Goal: Task Accomplishment & Management: Complete application form

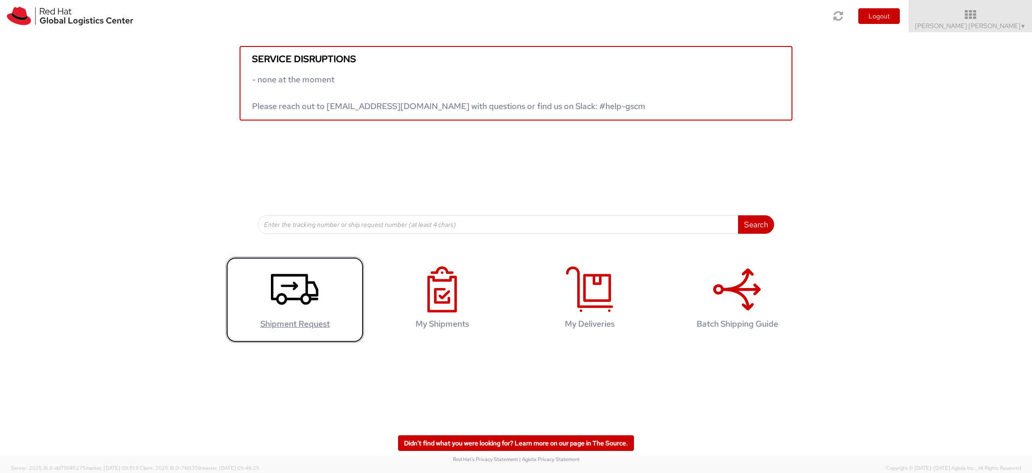
click at [286, 312] on icon at bounding box center [294, 290] width 47 height 46
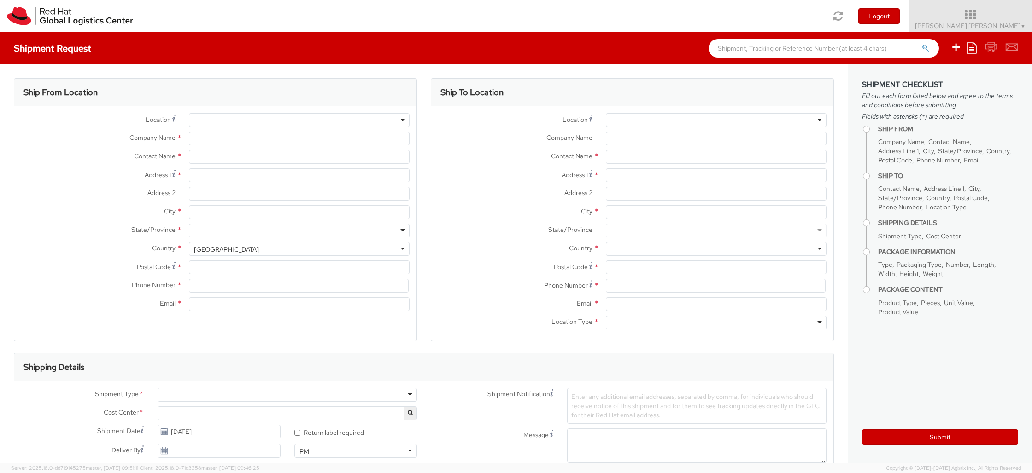
select select
select select "481"
type input "Red Hat"
type input "[PERSON_NAME] [PERSON_NAME]"
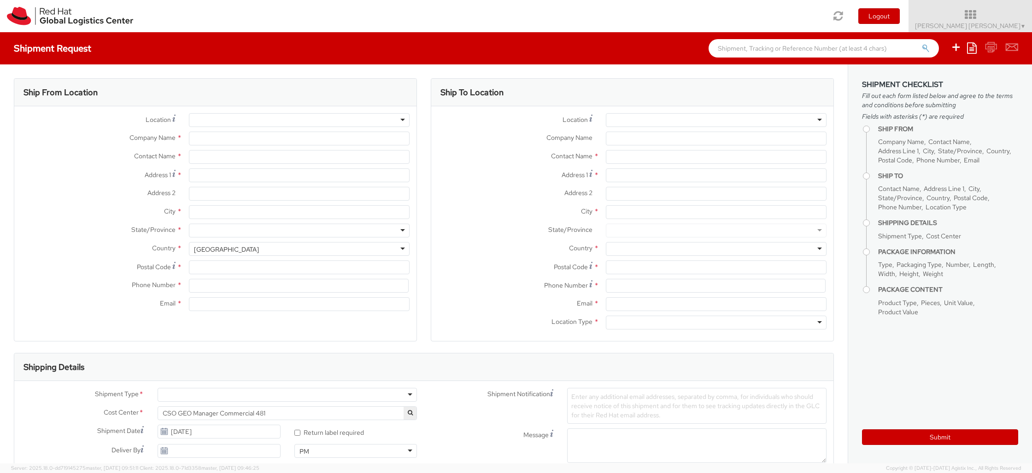
type input "[EMAIL_ADDRESS][DOMAIN_NAME]"
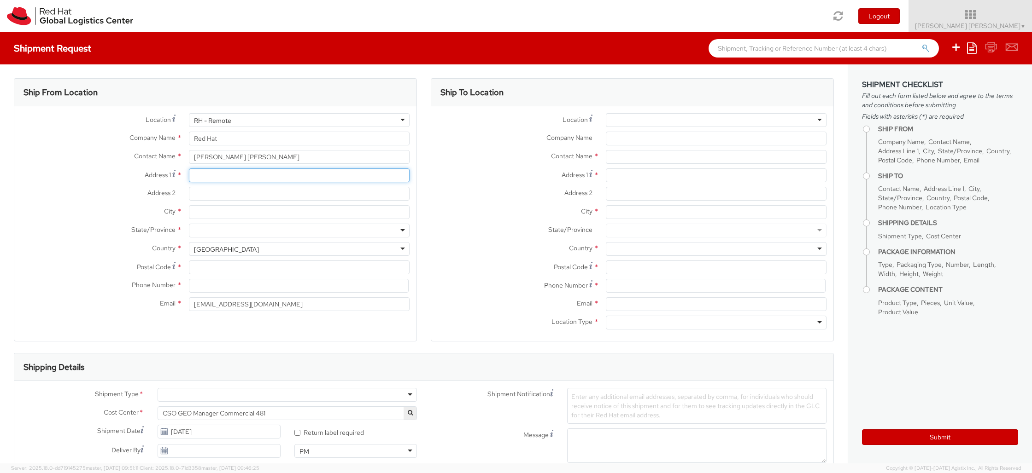
click at [257, 173] on input "Address 1 *" at bounding box center [299, 176] width 221 height 14
type input "Nettelkroog 4"
click at [269, 210] on input "City *" at bounding box center [299, 212] width 221 height 14
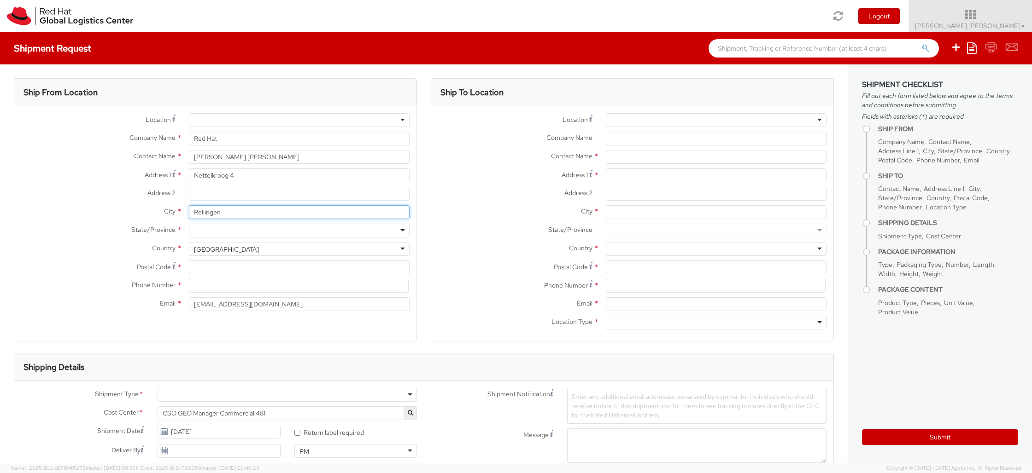
type input "Rellingen"
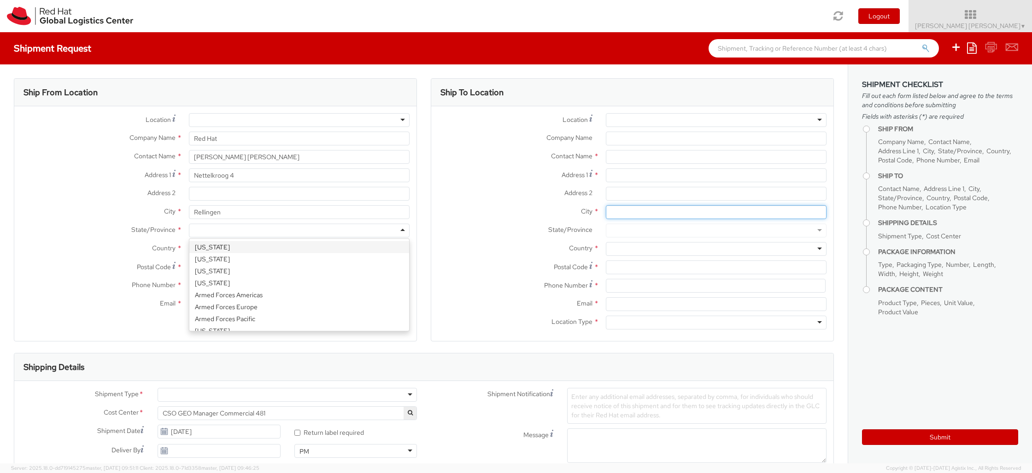
click at [424, 220] on div "Ship To Location Location * [GEOGRAPHIC_DATA] - [GEOGRAPHIC_DATA] - [GEOGRAPHIC…" at bounding box center [632, 215] width 417 height 275
click at [394, 245] on div "[GEOGRAPHIC_DATA]" at bounding box center [299, 249] width 221 height 14
drag, startPoint x: 184, startPoint y: 252, endPoint x: 127, endPoint y: 249, distance: 57.2
click at [127, 249] on div "Country * [GEOGRAPHIC_DATA] [GEOGRAPHIC_DATA] [GEOGRAPHIC_DATA] [GEOGRAPHIC_DAT…" at bounding box center [215, 249] width 402 height 14
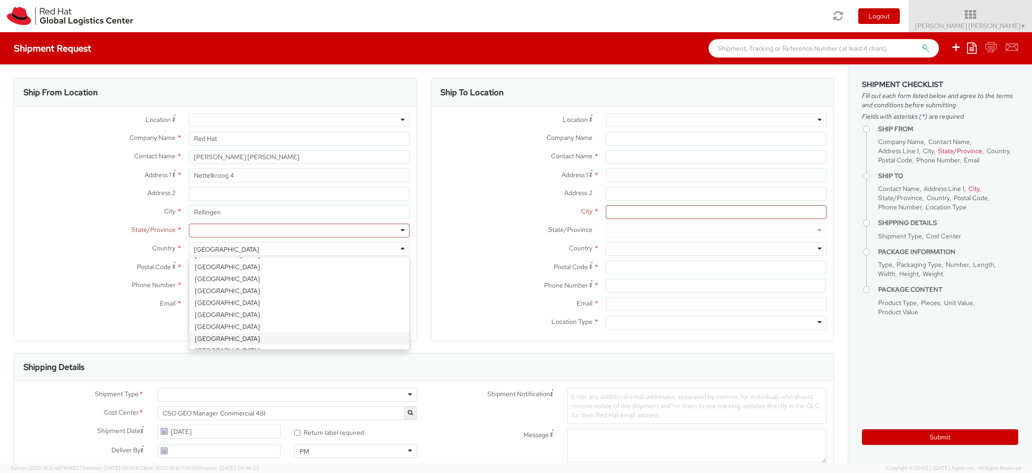
click at [219, 251] on div "[GEOGRAPHIC_DATA]" at bounding box center [226, 249] width 65 height 9
select select "CM"
select select "KGS"
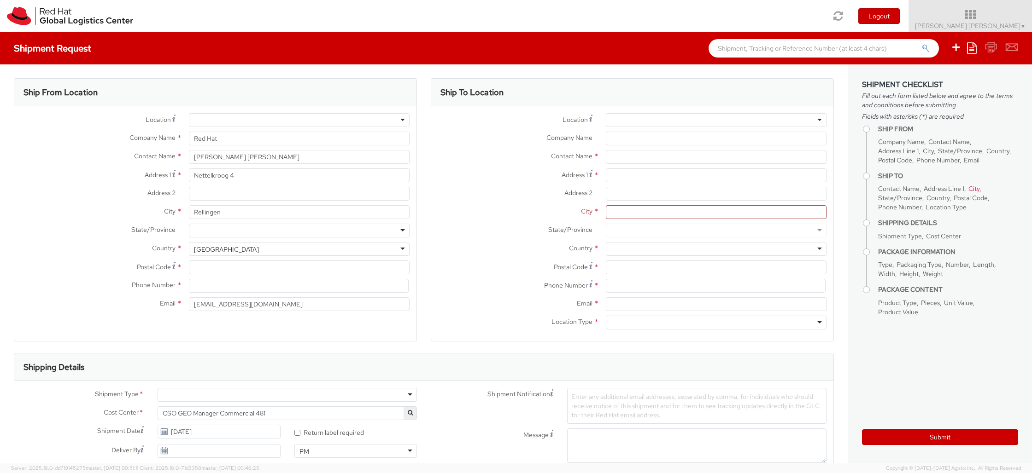
click at [247, 234] on div at bounding box center [299, 231] width 221 height 14
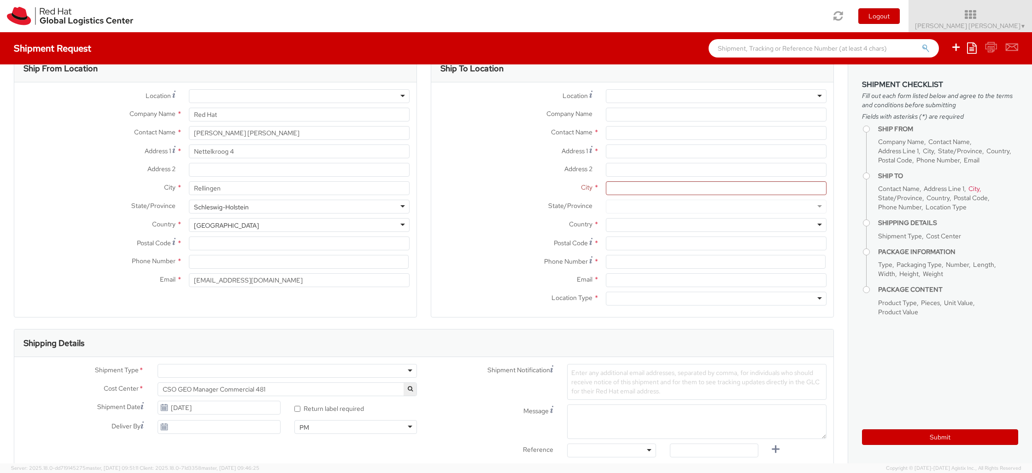
scroll to position [13, 0]
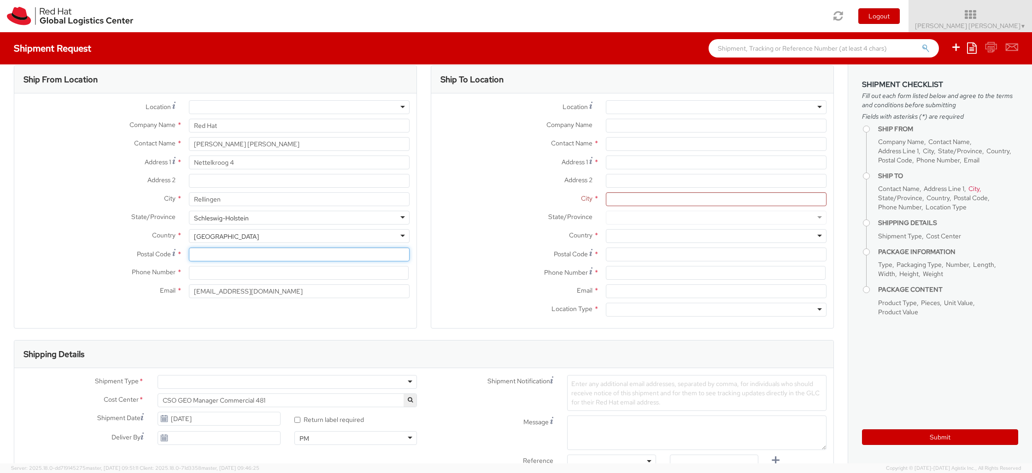
click at [224, 257] on input "Postal Code *" at bounding box center [299, 255] width 221 height 14
type input "25462"
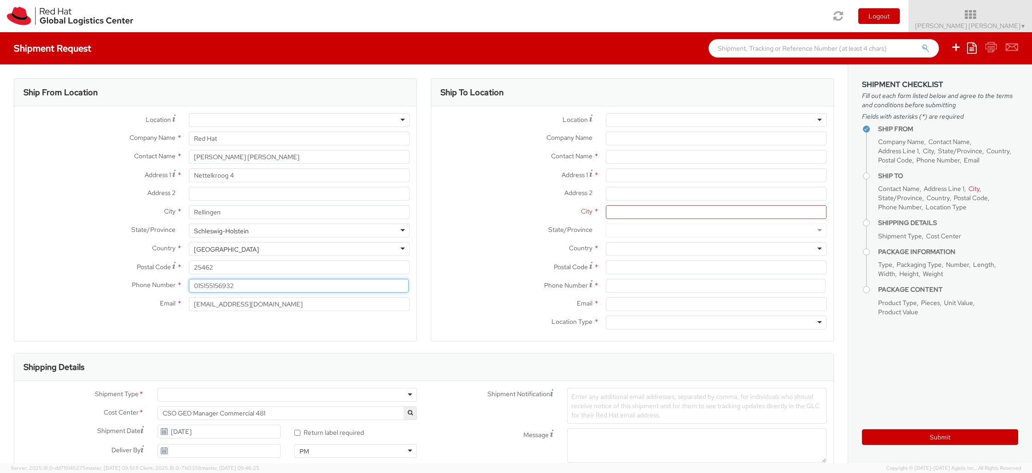
type input "015155156932"
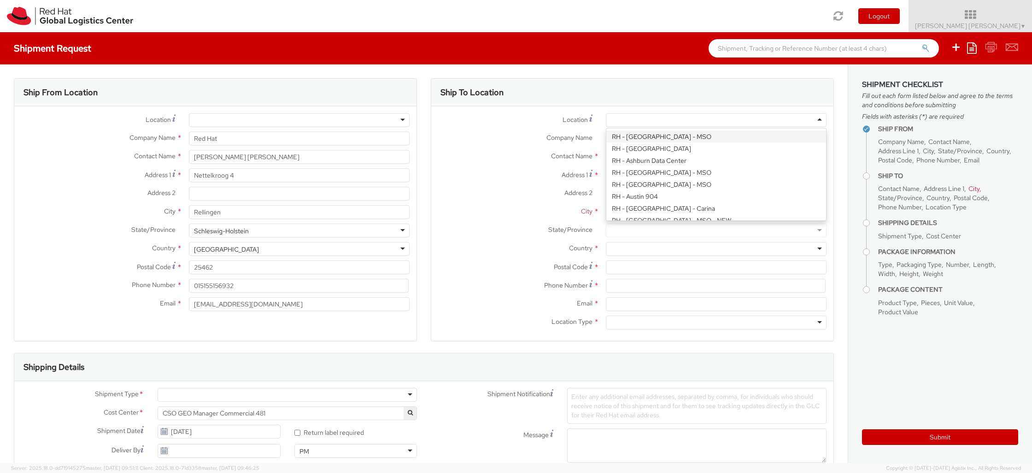
click at [661, 120] on div at bounding box center [716, 120] width 221 height 14
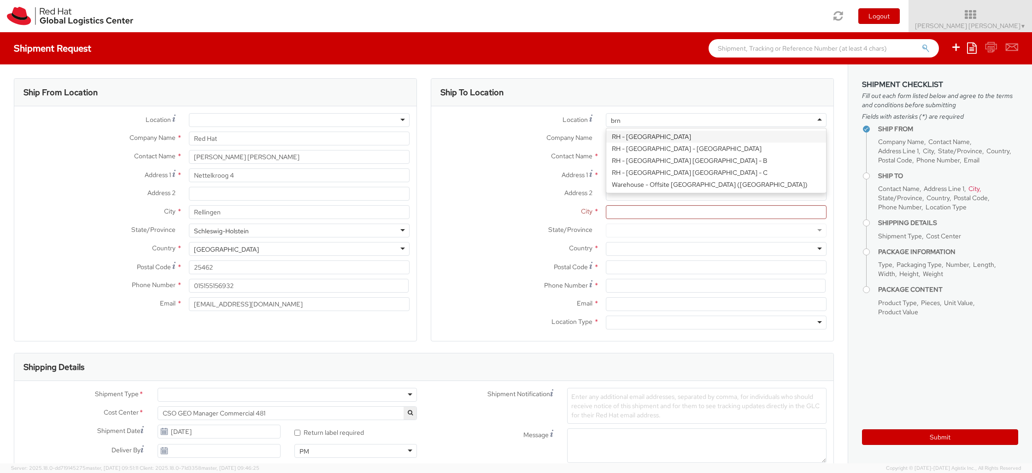
type input "brn"
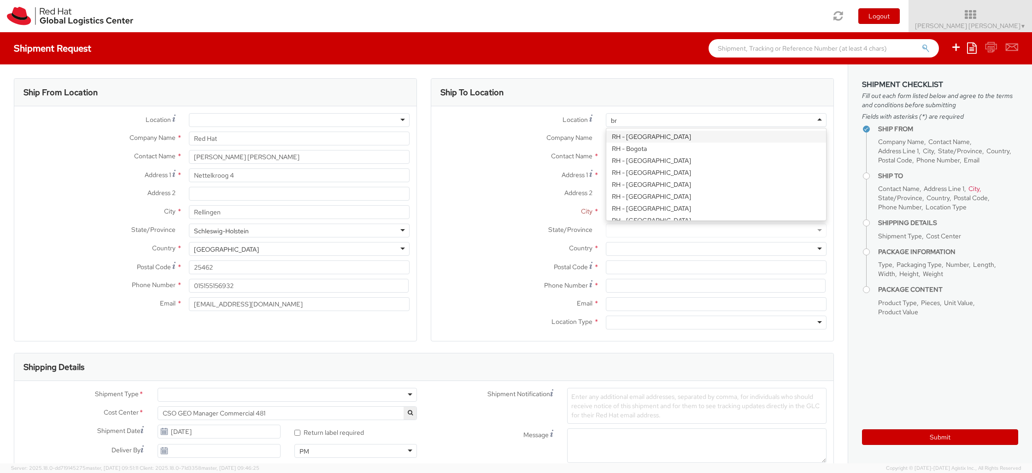
type input "brn"
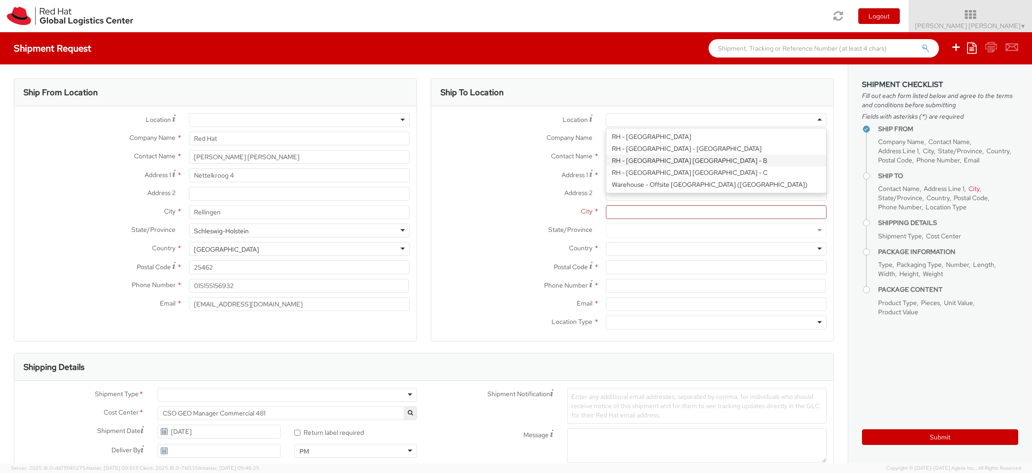
type input "Red Hat Czech s.r.o."
type input "Purkynova 647/111"
type input "[GEOGRAPHIC_DATA]"
type input "621 00"
type input "420 532 294 555"
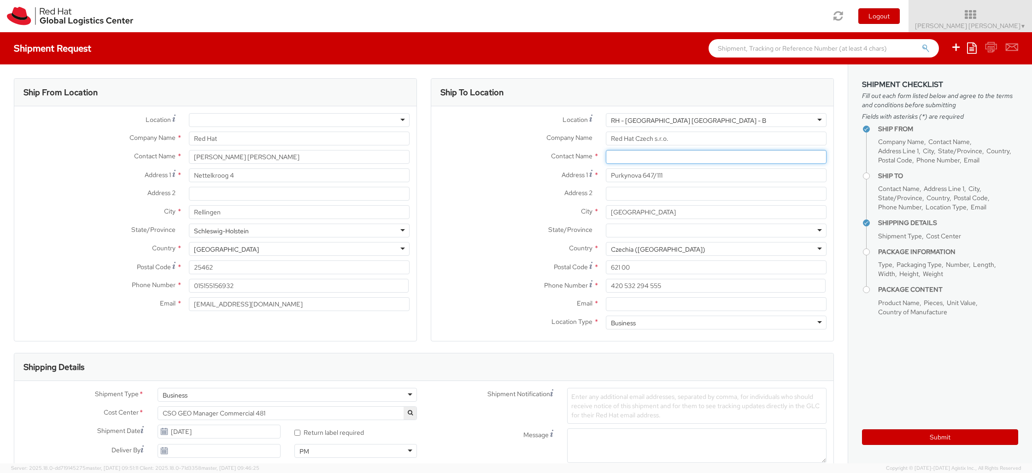
click at [625, 156] on input "text" at bounding box center [716, 157] width 221 height 14
paste input "IT - Endpoint Systems"
type input "IT - Endpoint Systems"
click at [839, 171] on div "Ship To Location Location * [GEOGRAPHIC_DATA] - [GEOGRAPHIC_DATA] [GEOGRAPHIC_D…" at bounding box center [632, 215] width 417 height 275
click at [712, 304] on input "Email *" at bounding box center [716, 304] width 221 height 14
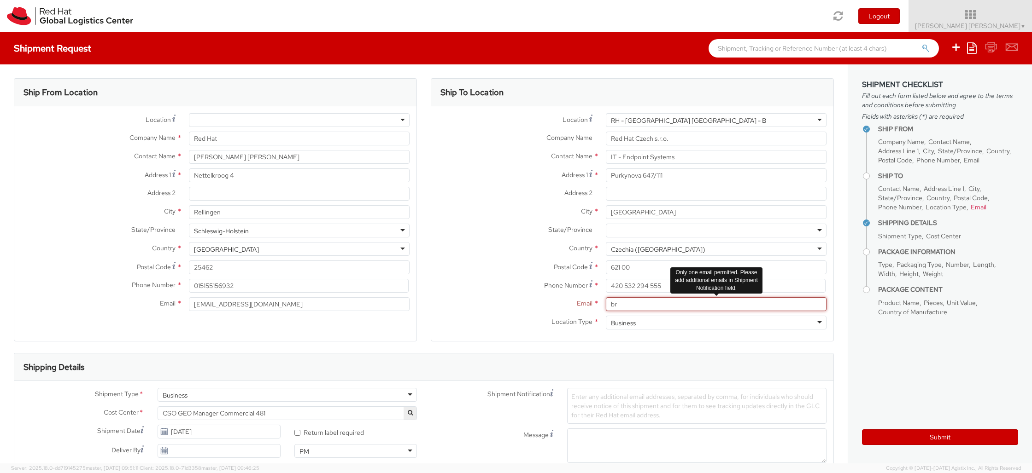
type input "b"
type input "i"
paste input "[PERSON_NAME]"
type input "[PERSON_NAME]"
drag, startPoint x: 667, startPoint y: 303, endPoint x: 606, endPoint y: 302, distance: 61.7
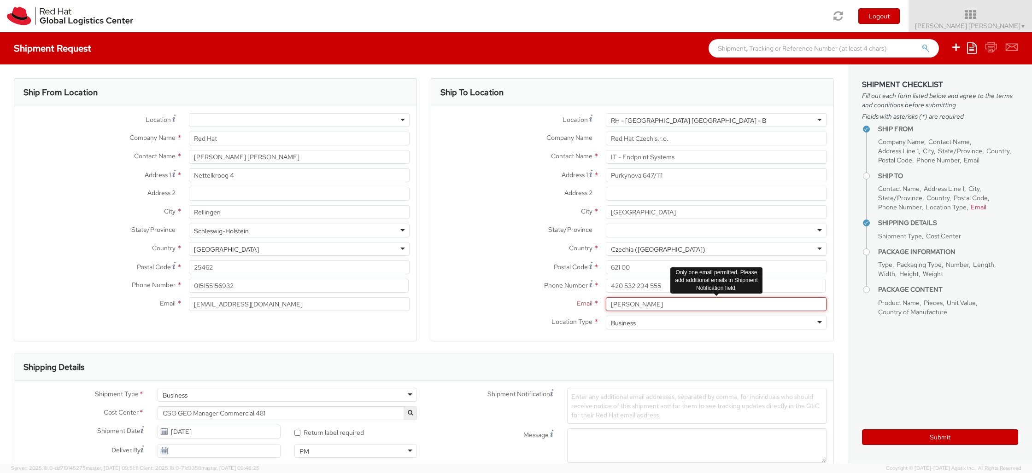
click at [606, 302] on input "[PERSON_NAME]" at bounding box center [716, 304] width 221 height 14
paste input "[EMAIL_ADDRESS][DOMAIN_NAME]"
type input "[EMAIL_ADDRESS][DOMAIN_NAME]"
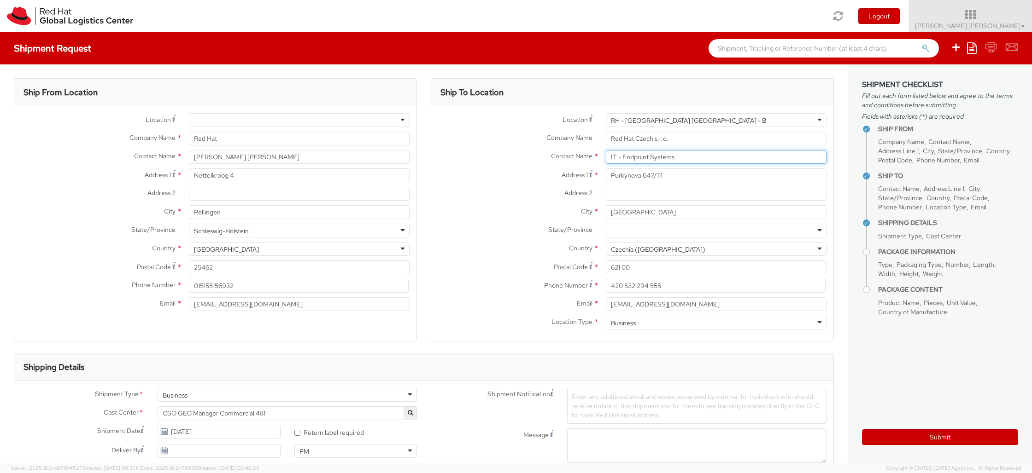
click at [692, 159] on input "IT - Endpoint Systems" at bounding box center [716, 157] width 221 height 14
paste input "[PERSON_NAME]"
drag, startPoint x: 685, startPoint y: 158, endPoint x: 690, endPoint y: 159, distance: 5.7
click at [686, 158] on input "IT - Endpoint Systems // [PERSON_NAME]" at bounding box center [716, 157] width 221 height 14
type input "IT - Endpoint Systems // [PERSON_NAME]"
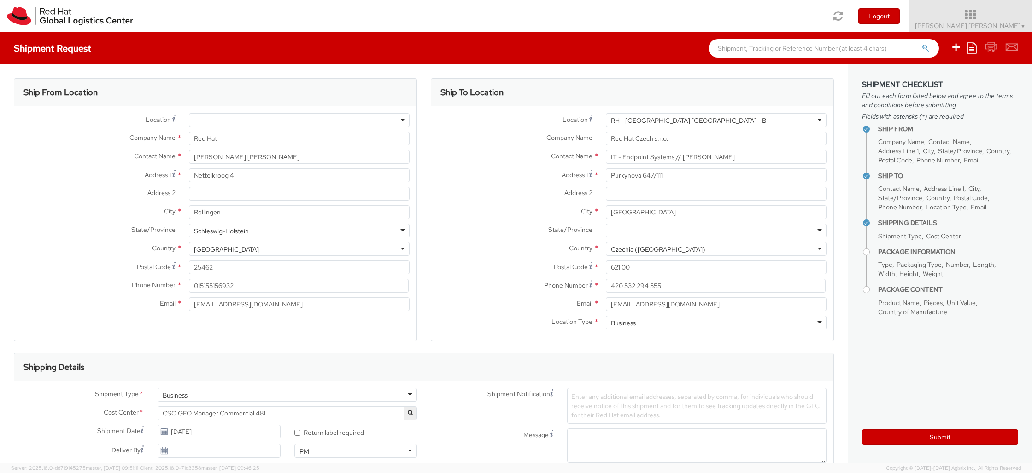
click at [832, 174] on div "Purkynova 647/111" at bounding box center [716, 176] width 234 height 14
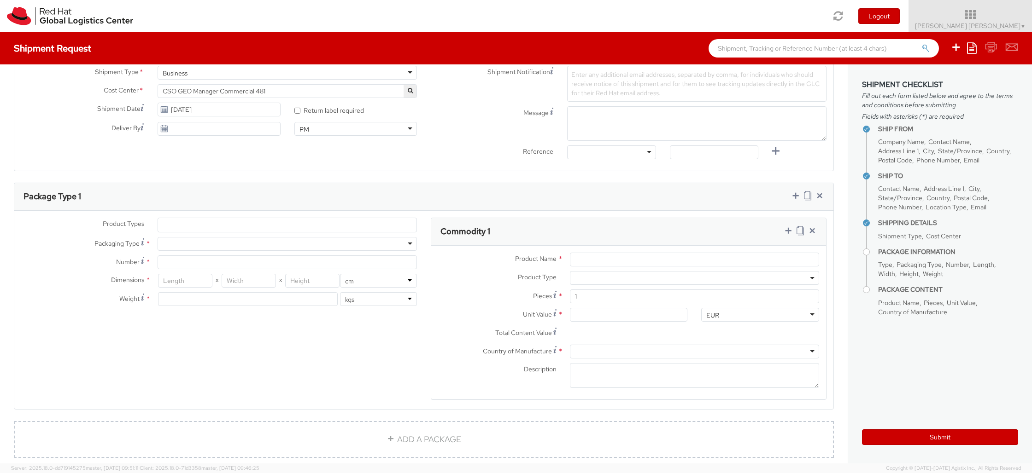
scroll to position [336, 0]
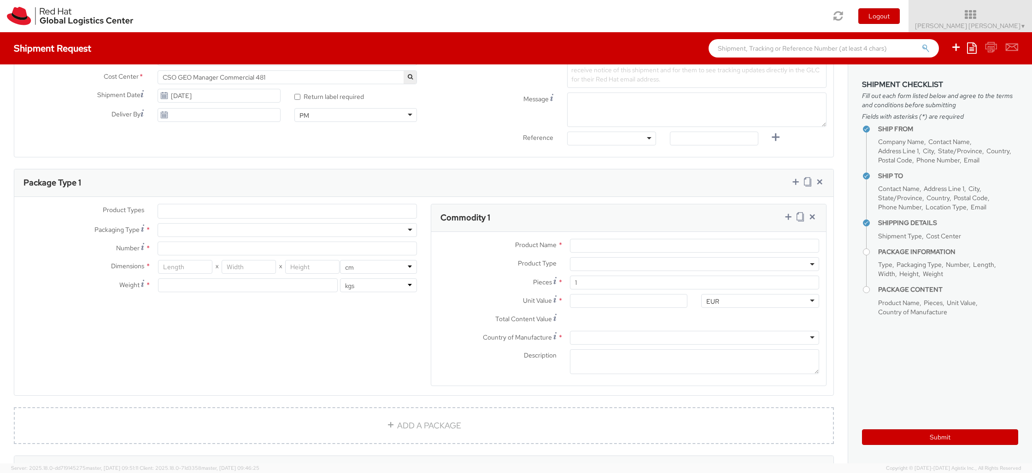
click at [340, 212] on ul at bounding box center [287, 211] width 258 height 14
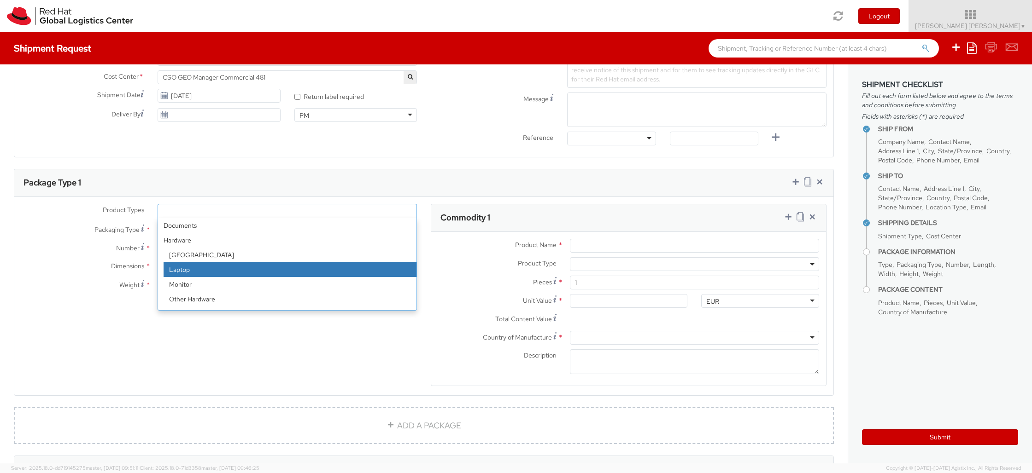
select select "LAPTOP"
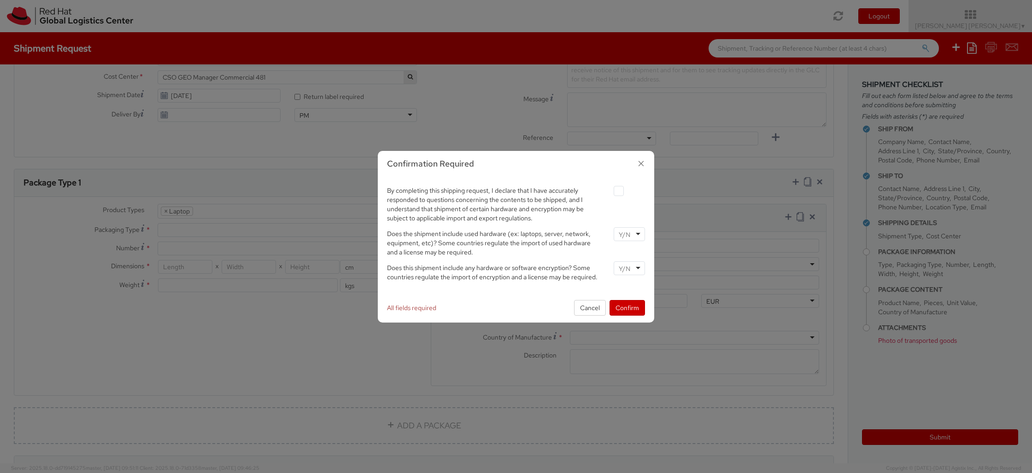
click at [618, 191] on label at bounding box center [618, 191] width 10 height 10
click at [611, 191] on input "checkbox" at bounding box center [608, 191] width 6 height 6
checkbox input "true"
click at [637, 235] on div at bounding box center [628, 234] width 31 height 14
click at [632, 267] on div at bounding box center [628, 269] width 31 height 14
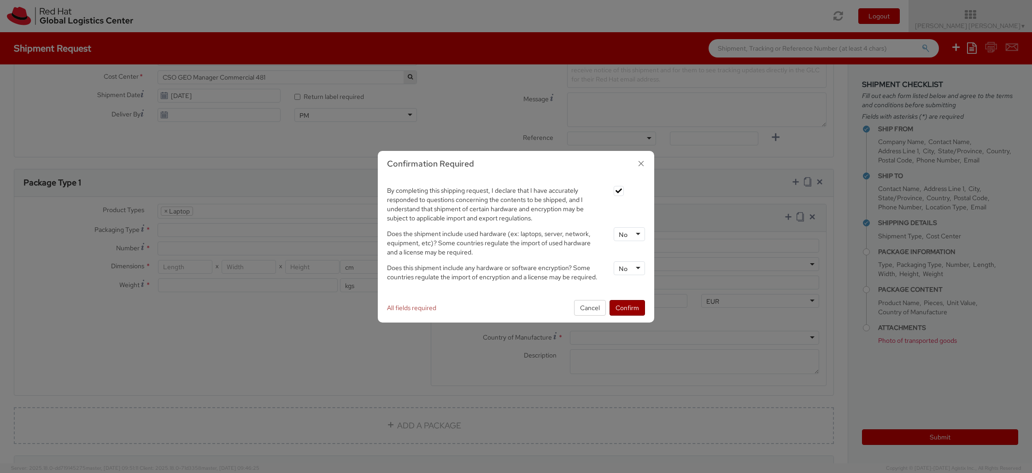
click at [624, 307] on button "Confirm" at bounding box center [626, 308] width 35 height 16
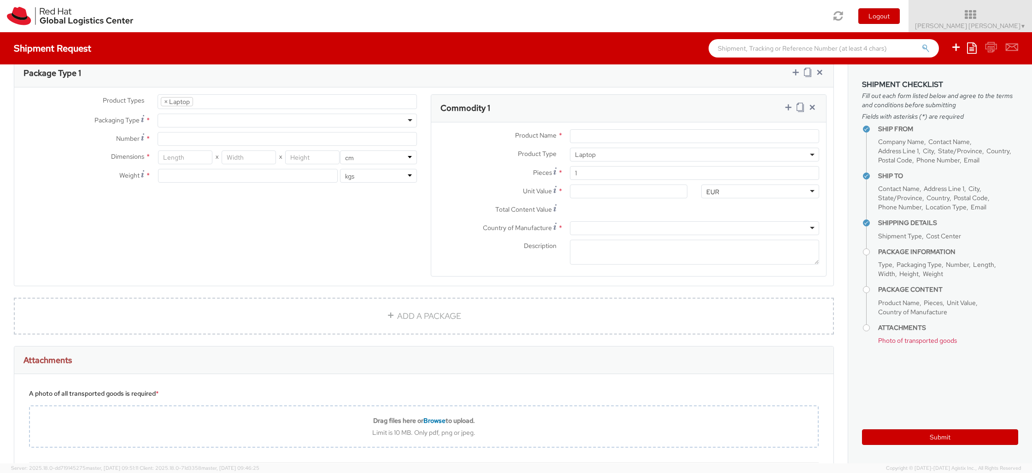
scroll to position [429, 0]
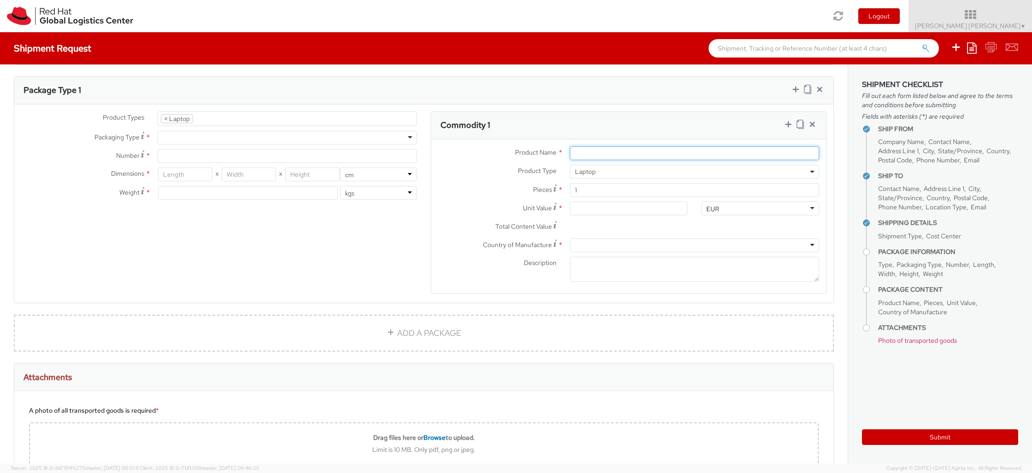
click at [633, 154] on input "Product Name *" at bounding box center [694, 153] width 249 height 14
click at [357, 134] on div at bounding box center [286, 138] width 259 height 14
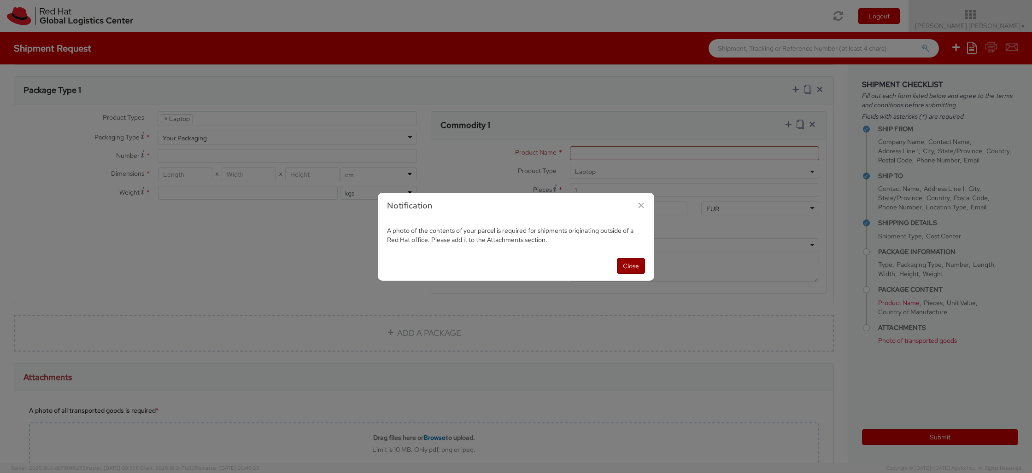
click at [638, 264] on button "Close" at bounding box center [631, 266] width 28 height 16
